Goal: Information Seeking & Learning: Find specific fact

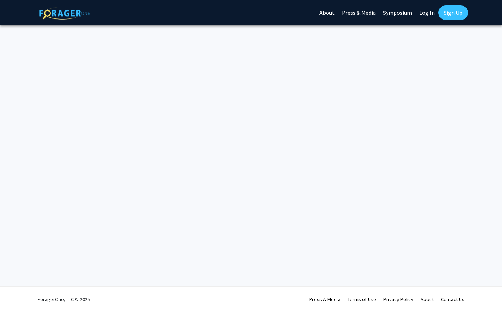
click at [425, 12] on link "Log In" at bounding box center [426, 12] width 23 height 25
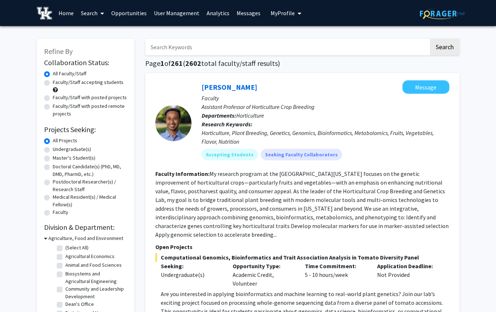
click at [100, 13] on span at bounding box center [101, 13] width 7 height 25
click at [94, 34] on span "Faculty/Staff" at bounding box center [103, 33] width 53 height 14
click at [74, 96] on label "Faculty/Staff with posted projects" at bounding box center [90, 98] width 74 height 8
click at [57, 96] on input "Faculty/Staff with posted projects" at bounding box center [55, 96] width 5 height 5
radio input "true"
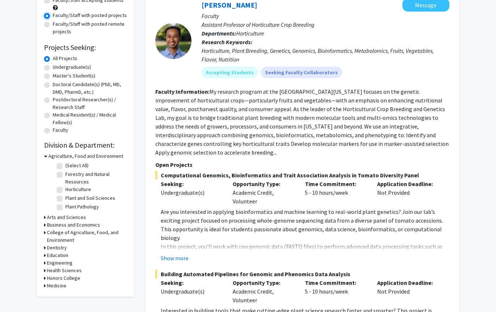
scroll to position [145, 0]
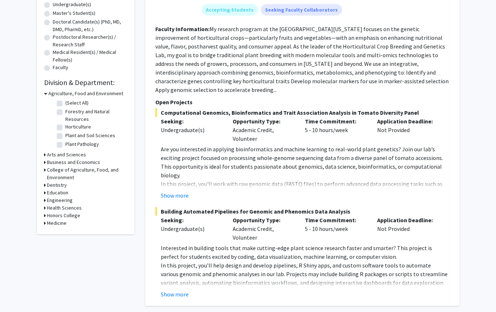
click at [65, 102] on label "(Select All)" at bounding box center [76, 103] width 23 height 8
click at [65, 102] on input "(Select All)" at bounding box center [67, 101] width 5 height 5
checkbox input "true"
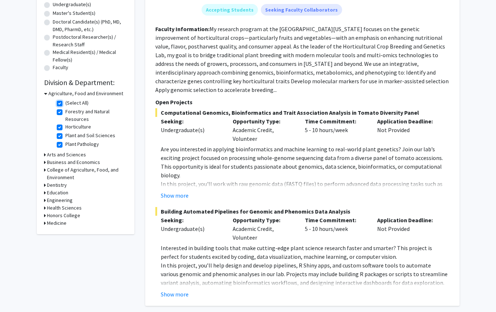
checkbox input "true"
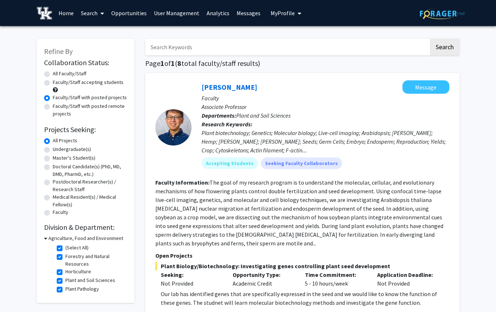
click at [192, 44] on input "Search Keywords" at bounding box center [287, 47] width 284 height 17
click at [53, 72] on label "All Faculty/Staff" at bounding box center [70, 74] width 34 height 8
click at [53, 72] on input "All Faculty/Staff" at bounding box center [55, 72] width 5 height 5
radio input "true"
click at [200, 48] on input "Search Keywords" at bounding box center [287, 47] width 284 height 17
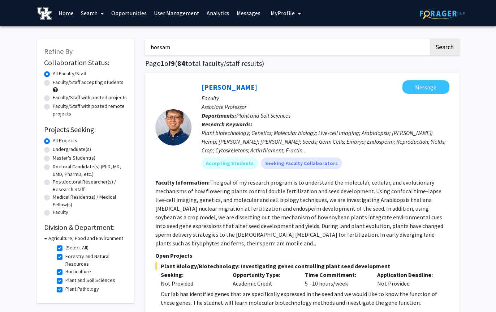
type input "hossam"
click at [430, 39] on button "Search" at bounding box center [445, 47] width 30 height 17
checkbox input "false"
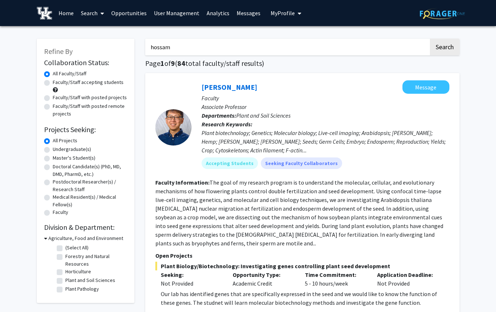
checkbox input "false"
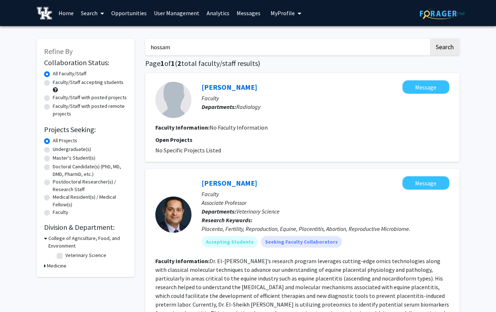
click at [98, 14] on span at bounding box center [101, 13] width 7 height 25
click at [100, 51] on span "Students" at bounding box center [99, 47] width 44 height 14
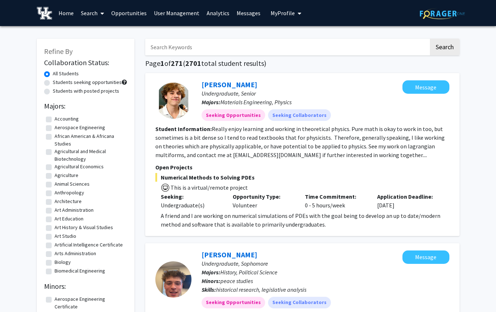
click at [188, 44] on input "Search Keywords" at bounding box center [287, 47] width 284 height 17
type input "[PERSON_NAME]"
click at [430, 39] on button "Search" at bounding box center [445, 47] width 30 height 17
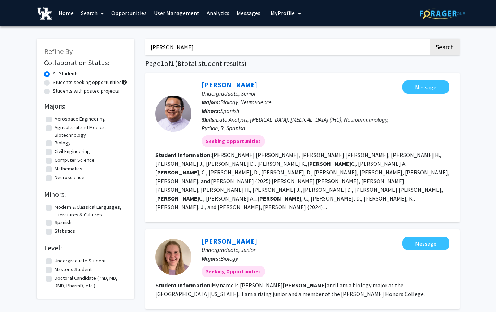
click at [241, 87] on link "[PERSON_NAME]" at bounding box center [230, 84] width 56 height 9
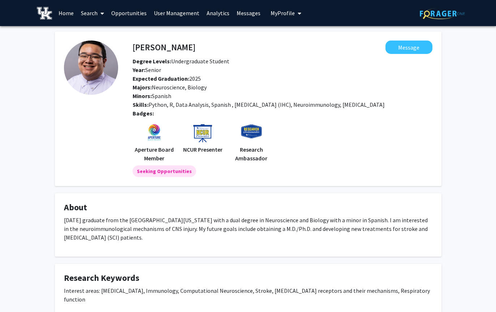
click at [103, 12] on icon at bounding box center [102, 13] width 4 height 6
click at [108, 34] on span "Faculty/Staff" at bounding box center [103, 33] width 53 height 14
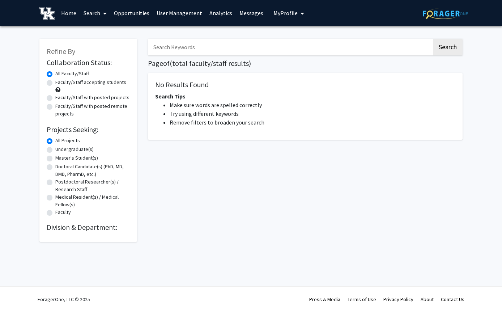
click at [164, 48] on input "Search Keywords" at bounding box center [290, 47] width 284 height 17
type input "j"
type input "hossam"
click at [433, 39] on button "Search" at bounding box center [448, 47] width 30 height 17
click at [191, 46] on input "hossam" at bounding box center [290, 47] width 284 height 17
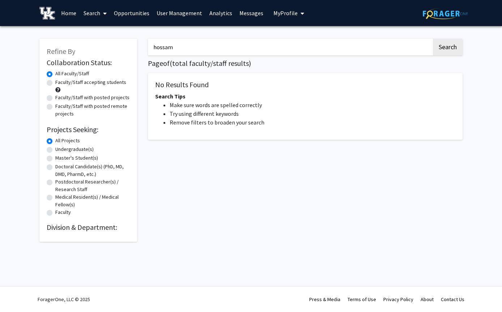
click at [433, 39] on button "Search" at bounding box center [448, 47] width 30 height 17
click at [100, 14] on link "Search" at bounding box center [95, 12] width 30 height 25
click at [100, 35] on span "Faculty/Staff" at bounding box center [106, 33] width 53 height 14
click at [189, 47] on input "hossam" at bounding box center [290, 47] width 284 height 17
click at [433, 39] on button "Search" at bounding box center [448, 47] width 30 height 17
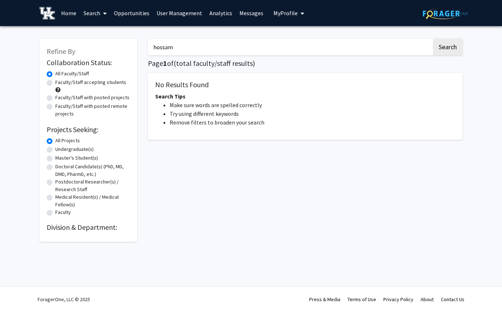
click at [103, 13] on span at bounding box center [103, 13] width 7 height 25
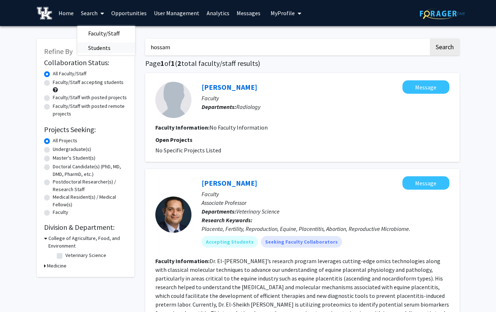
click at [106, 47] on span "Students" at bounding box center [99, 47] width 44 height 14
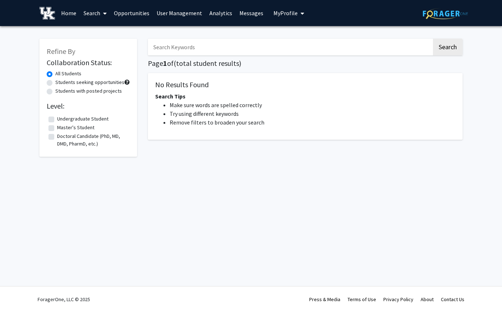
click at [197, 50] on input "Search Keywords" at bounding box center [290, 47] width 284 height 17
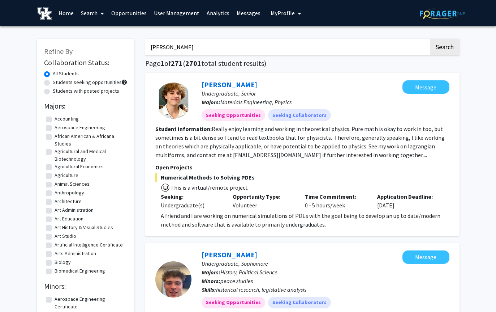
type input "huda ghoneim"
click at [430, 39] on button "Search" at bounding box center [445, 47] width 30 height 17
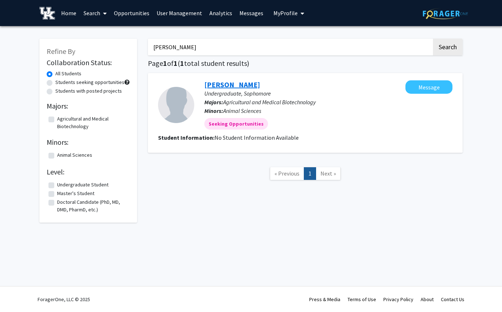
click at [229, 85] on link "Huda Ghoneim" at bounding box center [232, 84] width 56 height 9
click at [100, 12] on link "Search" at bounding box center [95, 12] width 30 height 25
click at [194, 46] on input "huda ghoneim" at bounding box center [290, 47] width 284 height 17
drag, startPoint x: 194, startPoint y: 46, endPoint x: 113, endPoint y: 47, distance: 81.0
click at [113, 47] on div "Refine By Collaboration Status: All Students Students seeking opportunities Stu…" at bounding box center [251, 126] width 434 height 191
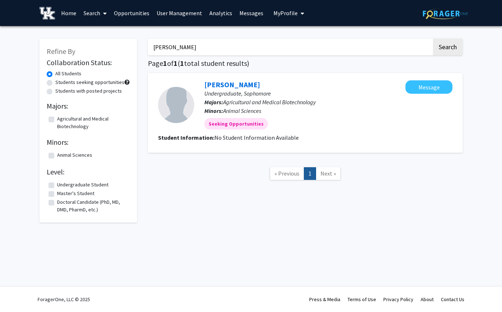
type input "[PERSON_NAME]"
click at [433, 39] on button "Search" at bounding box center [448, 47] width 30 height 17
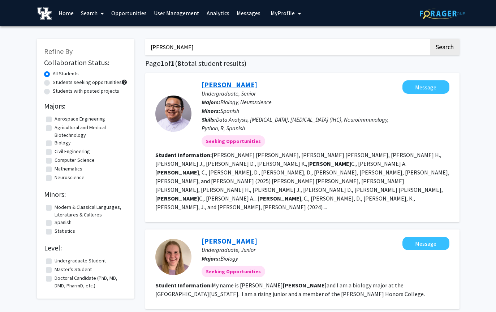
click at [242, 86] on link "[PERSON_NAME]" at bounding box center [230, 84] width 56 height 9
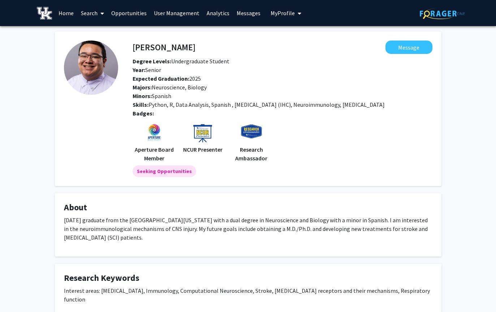
scroll to position [36, 0]
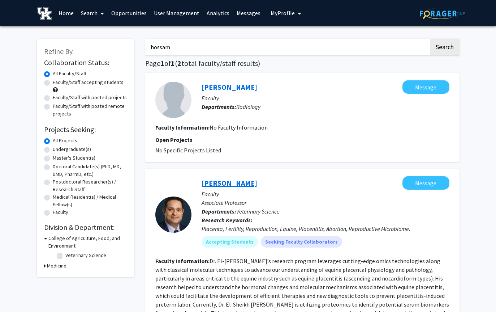
click at [247, 180] on link "[PERSON_NAME]" at bounding box center [230, 182] width 56 height 9
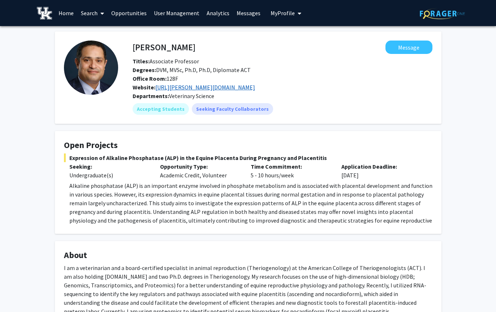
click at [255, 87] on link "https://gluck.ca.uky.edu/directory/hossam-el-sheikh-ali" at bounding box center [205, 86] width 100 height 7
drag, startPoint x: 70, startPoint y: 156, endPoint x: 321, endPoint y: 154, distance: 251.2
click at [321, 154] on span "Expression of Alkaline Phosphatase (ALP) in the Equine Placenta During Pregnanc…" at bounding box center [248, 157] width 369 height 9
copy span "Expression of Alkaline Phosphatase (ALP) in the Equine Placenta During Pregnanc…"
